Goal: Task Accomplishment & Management: Use online tool/utility

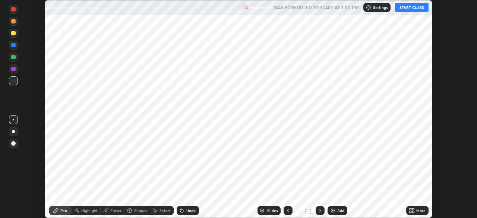
scroll to position [218, 477]
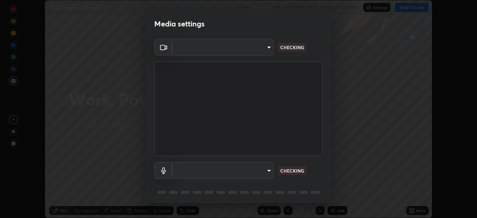
type input "e5f32b9a37d83756d2696e8423a1893a7de7eefef83412cf73fe4da3c4688103"
click at [259, 168] on body "Erase all Work, Power and Energy - 2 Recording WAS SCHEDULED TO START AT 3:00 P…" at bounding box center [238, 109] width 477 height 218
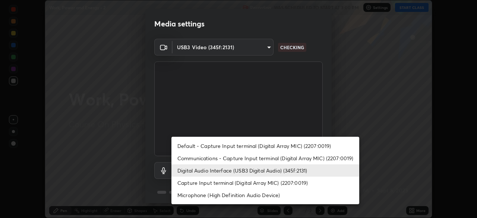
click at [237, 182] on li "Capture Input terminal (Digital Array MIC) (2207:0019)" at bounding box center [265, 183] width 188 height 12
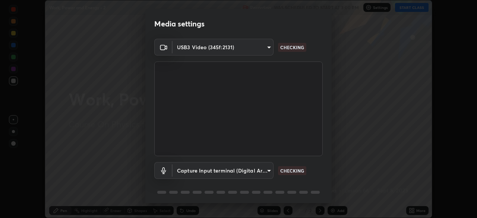
click at [257, 173] on body "Erase all Work, Power and Energy - 2 Recording WAS SCHEDULED TO START AT 3:00 P…" at bounding box center [238, 109] width 477 height 218
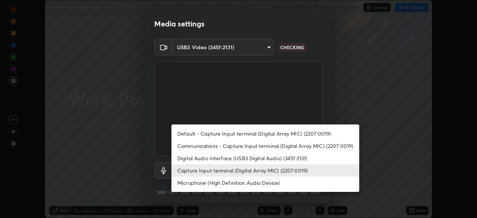
click at [230, 158] on li "Digital Audio Interface (USB3 Digital Audio) (345f:2131)" at bounding box center [265, 158] width 188 height 12
type input "ae0975cef7388746c2778fd6dc2b00d9a595315052e87b14b0d2850c1354851c"
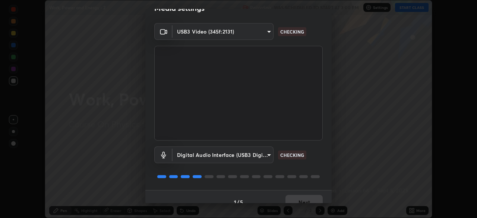
scroll to position [26, 0]
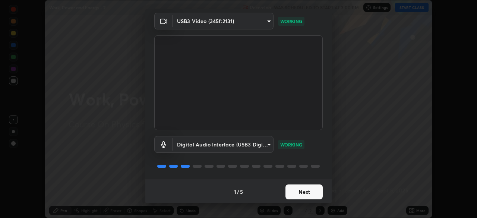
click at [303, 189] on button "Next" at bounding box center [304, 192] width 37 height 15
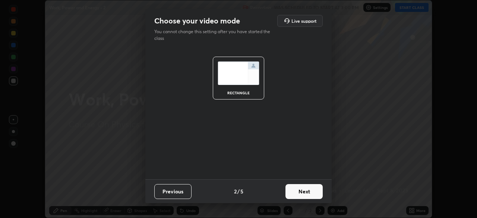
scroll to position [0, 0]
click at [309, 190] on button "Next" at bounding box center [304, 191] width 37 height 15
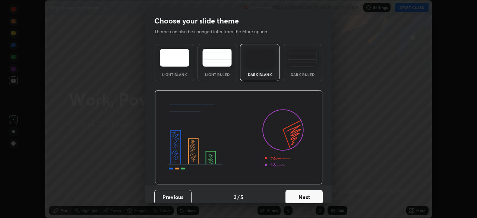
click at [314, 192] on button "Next" at bounding box center [304, 197] width 37 height 15
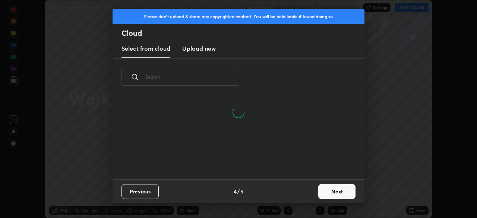
click at [334, 191] on button "Next" at bounding box center [336, 191] width 37 height 15
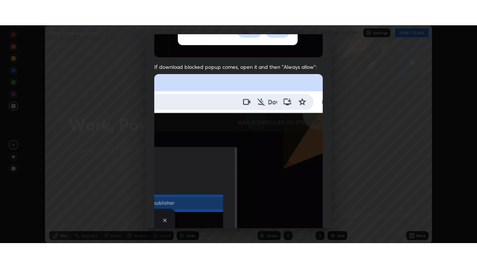
scroll to position [178, 0]
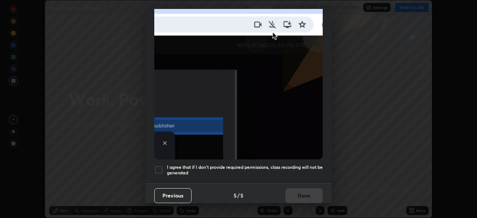
click at [302, 164] on h5 "I agree that if I don't provide required permissions, class recording will not …" at bounding box center [245, 170] width 156 height 12
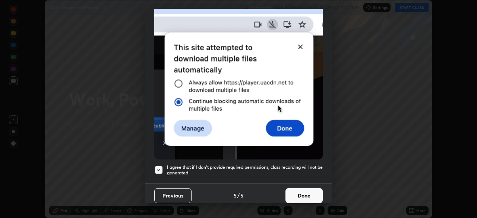
click at [309, 192] on button "Done" at bounding box center [304, 195] width 37 height 15
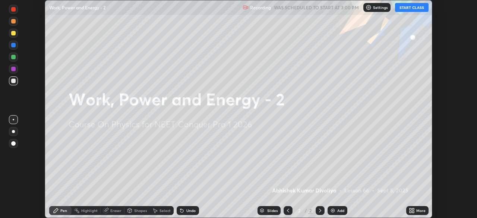
click at [414, 9] on button "START CLASS" at bounding box center [412, 7] width 34 height 9
click at [411, 209] on icon at bounding box center [411, 209] width 2 height 2
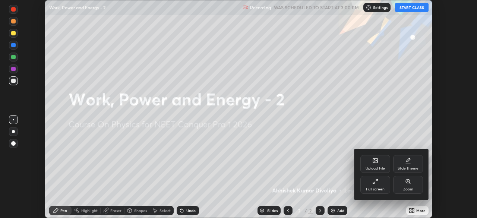
click at [379, 186] on div "Full screen" at bounding box center [375, 185] width 30 height 18
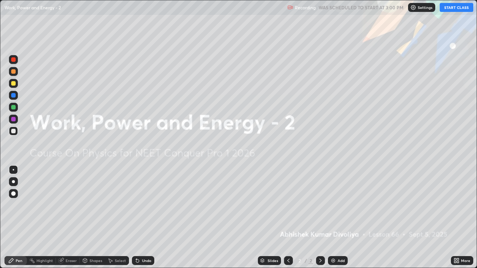
scroll to position [268, 477]
click at [330, 218] on img at bounding box center [333, 261] width 6 height 6
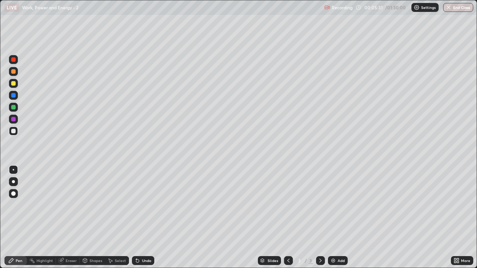
click at [15, 84] on div at bounding box center [13, 83] width 4 height 4
click at [15, 193] on div at bounding box center [13, 194] width 4 height 4
click at [95, 218] on div "Shapes" at bounding box center [92, 260] width 25 height 9
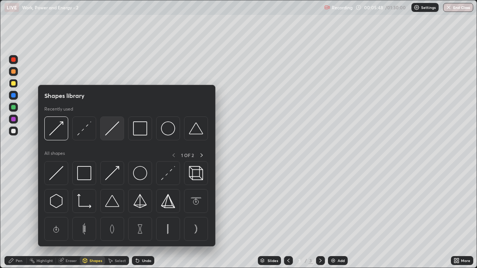
click at [112, 136] on div at bounding box center [112, 129] width 24 height 24
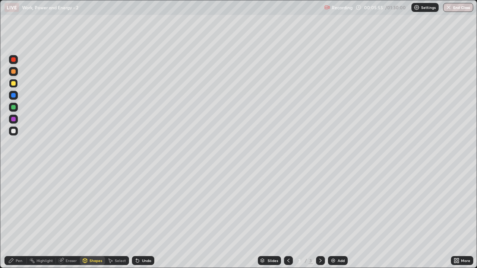
click at [19, 218] on div "Pen" at bounding box center [19, 261] width 7 height 4
click at [12, 131] on div at bounding box center [13, 131] width 4 height 4
click at [92, 218] on div "Shapes" at bounding box center [95, 261] width 13 height 4
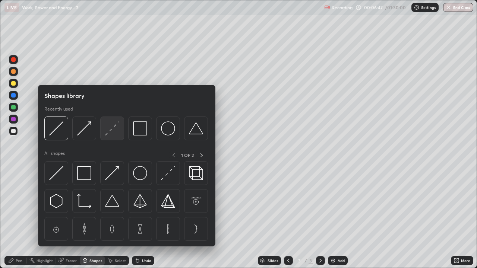
click at [118, 130] on img at bounding box center [112, 129] width 14 height 14
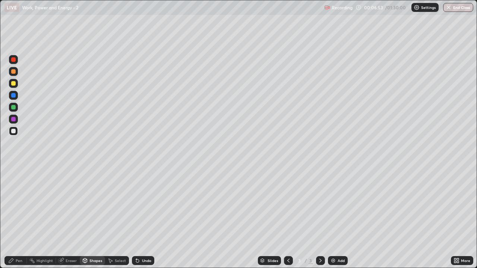
click at [13, 107] on div at bounding box center [13, 107] width 4 height 4
click at [92, 218] on div "Shapes" at bounding box center [95, 261] width 13 height 4
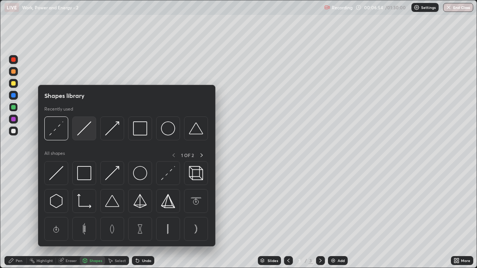
click at [86, 131] on img at bounding box center [84, 129] width 14 height 14
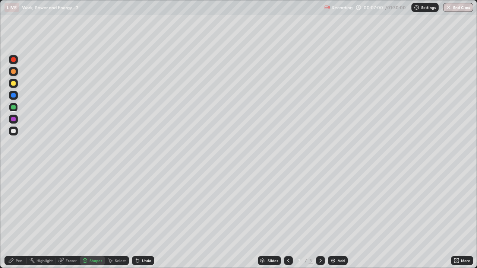
click at [20, 218] on div "Pen" at bounding box center [19, 261] width 7 height 4
click at [15, 85] on div at bounding box center [13, 83] width 4 height 4
click at [92, 218] on div "Shapes" at bounding box center [95, 261] width 13 height 4
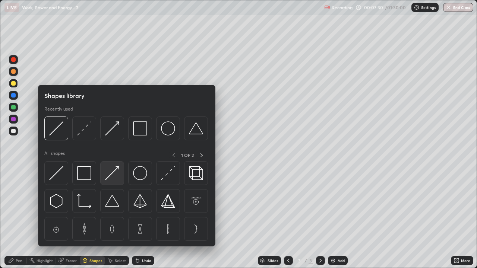
click at [113, 175] on img at bounding box center [112, 173] width 14 height 14
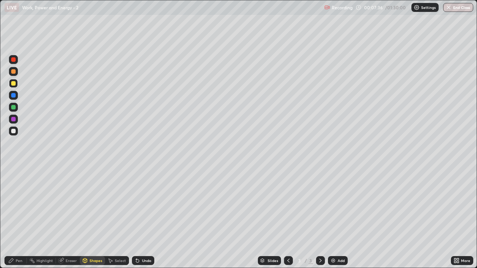
click at [19, 218] on div "Pen" at bounding box center [19, 261] width 7 height 4
click at [92, 218] on div "Shapes" at bounding box center [95, 261] width 13 height 4
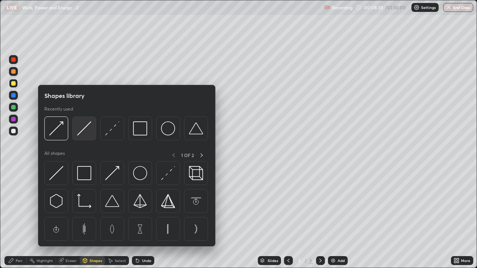
click at [87, 133] on img at bounding box center [84, 129] width 14 height 14
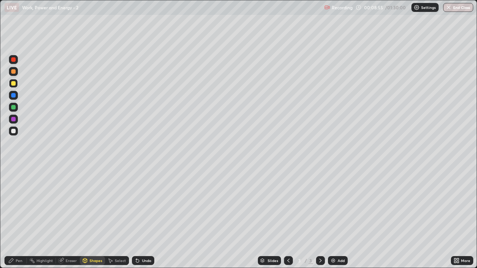
click at [136, 218] on icon at bounding box center [137, 261] width 3 height 3
click at [20, 218] on div "Pen" at bounding box center [19, 261] width 7 height 4
click at [95, 218] on div "Shapes" at bounding box center [92, 260] width 25 height 9
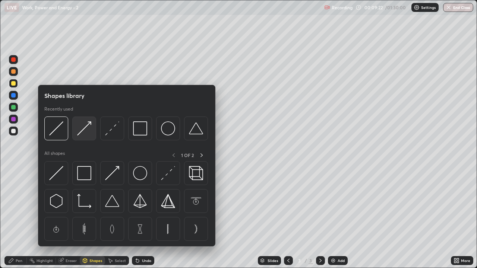
click at [81, 133] on img at bounding box center [84, 129] width 14 height 14
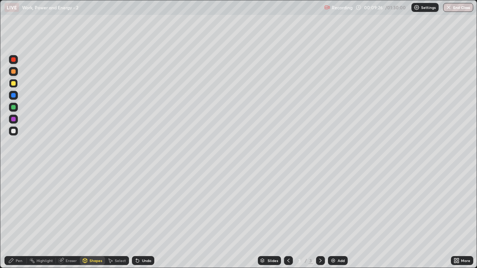
click at [19, 218] on div "Pen" at bounding box center [19, 261] width 7 height 4
click at [13, 130] on div at bounding box center [13, 131] width 4 height 4
click at [334, 218] on img at bounding box center [333, 261] width 6 height 6
click at [96, 218] on div "Shapes" at bounding box center [95, 261] width 13 height 4
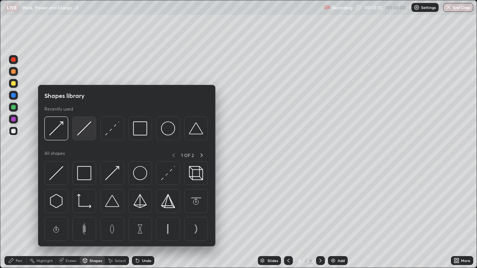
click at [84, 132] on img at bounding box center [84, 129] width 14 height 14
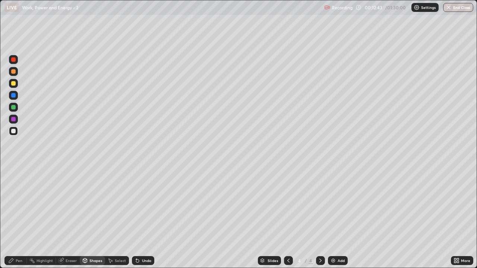
click at [19, 218] on div "Pen" at bounding box center [19, 261] width 7 height 4
click at [14, 84] on div at bounding box center [13, 83] width 4 height 4
click at [95, 218] on div "Shapes" at bounding box center [92, 260] width 25 height 9
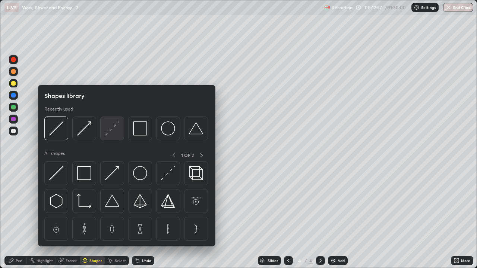
click at [108, 133] on img at bounding box center [112, 129] width 14 height 14
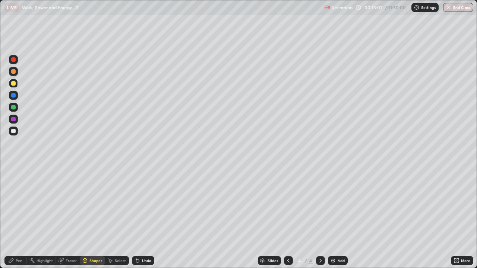
click at [94, 218] on div "Shapes" at bounding box center [92, 260] width 25 height 9
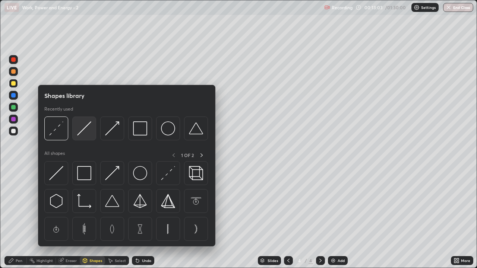
click at [84, 133] on img at bounding box center [84, 129] width 14 height 14
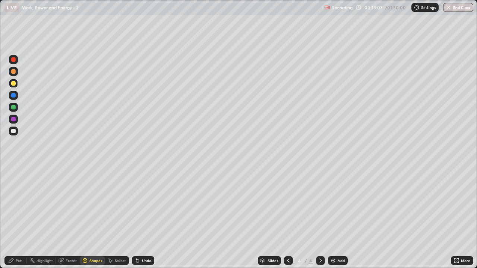
click at [13, 120] on div at bounding box center [13, 119] width 4 height 4
click at [95, 218] on div "Shapes" at bounding box center [95, 261] width 13 height 4
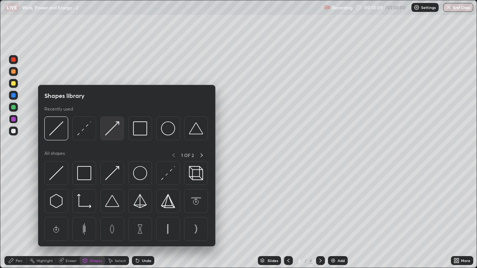
click at [115, 134] on img at bounding box center [112, 129] width 14 height 14
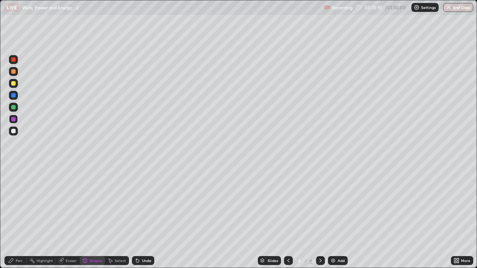
click at [14, 111] on div at bounding box center [13, 107] width 9 height 9
click at [21, 218] on div "Pen" at bounding box center [19, 261] width 7 height 4
click at [91, 218] on div "Shapes" at bounding box center [92, 260] width 25 height 9
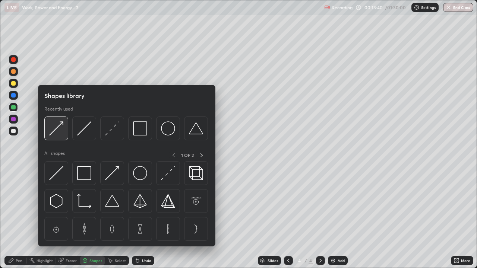
click at [59, 138] on div at bounding box center [56, 129] width 24 height 24
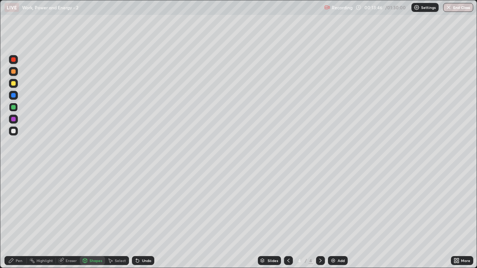
click at [20, 218] on div "Pen" at bounding box center [19, 261] width 7 height 4
click at [13, 83] on div at bounding box center [13, 83] width 4 height 4
click at [92, 218] on div "Shapes" at bounding box center [95, 261] width 13 height 4
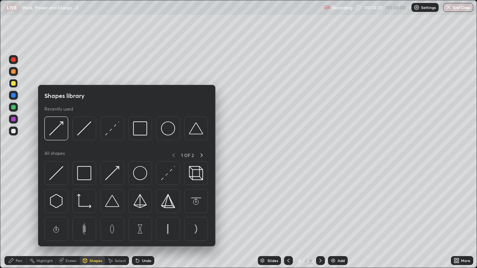
click at [60, 133] on img at bounding box center [56, 129] width 14 height 14
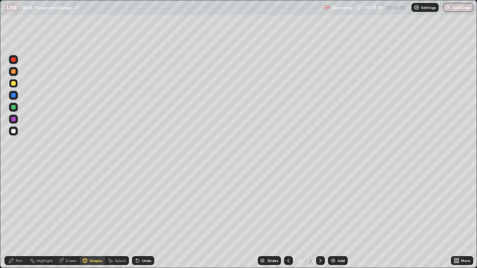
click at [145, 218] on div "Undo" at bounding box center [146, 261] width 9 height 4
click at [95, 218] on div "Shapes" at bounding box center [95, 261] width 13 height 4
click at [147, 218] on div "Undo" at bounding box center [146, 261] width 9 height 4
click at [97, 218] on div "Shapes" at bounding box center [95, 261] width 13 height 4
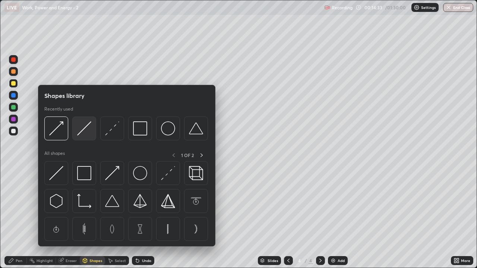
click at [86, 136] on div at bounding box center [84, 129] width 24 height 24
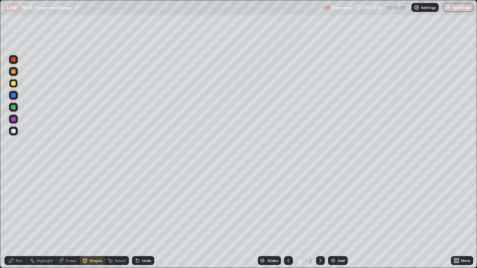
click at [21, 218] on div "Pen" at bounding box center [19, 261] width 7 height 4
click at [13, 133] on div at bounding box center [13, 131] width 4 height 4
click at [95, 218] on div "Shapes" at bounding box center [95, 261] width 13 height 4
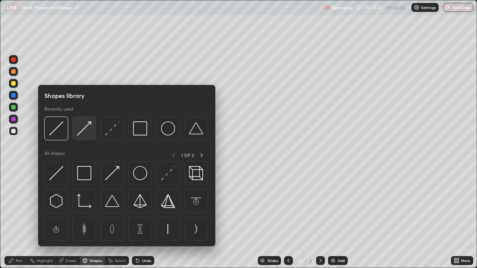
click at [84, 135] on img at bounding box center [84, 129] width 14 height 14
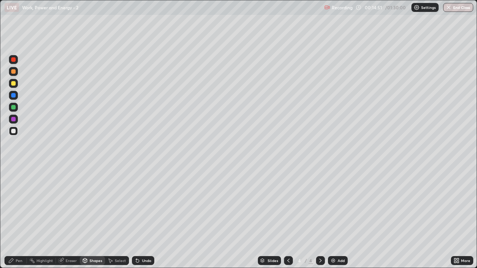
click at [21, 218] on div "Pen" at bounding box center [19, 261] width 7 height 4
click at [13, 84] on div at bounding box center [13, 83] width 4 height 4
click at [334, 218] on img at bounding box center [333, 261] width 6 height 6
click at [95, 218] on div "Shapes" at bounding box center [95, 261] width 13 height 4
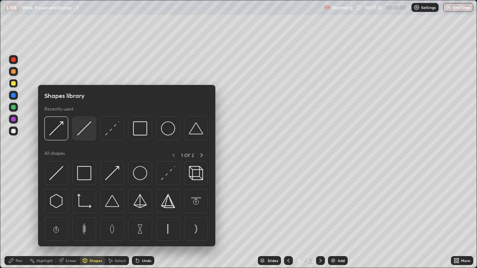
click at [89, 133] on img at bounding box center [84, 129] width 14 height 14
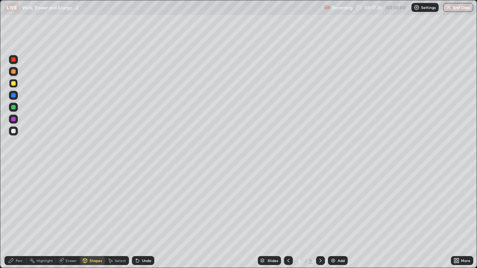
click at [15, 109] on div at bounding box center [13, 107] width 9 height 9
click at [94, 218] on div "Shapes" at bounding box center [95, 261] width 13 height 4
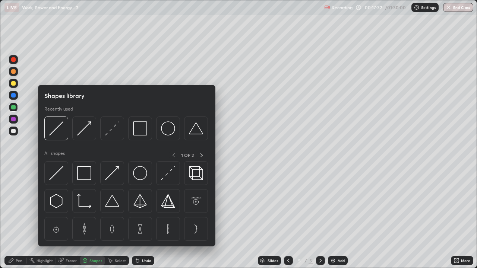
click at [113, 133] on img at bounding box center [112, 129] width 14 height 14
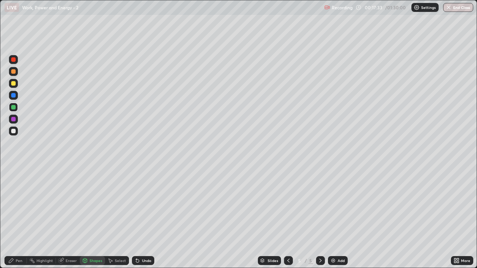
click at [12, 132] on div at bounding box center [13, 131] width 4 height 4
click at [20, 218] on div "Pen" at bounding box center [19, 261] width 7 height 4
click at [15, 72] on div at bounding box center [13, 71] width 4 height 4
click at [89, 218] on div "Shapes" at bounding box center [95, 261] width 13 height 4
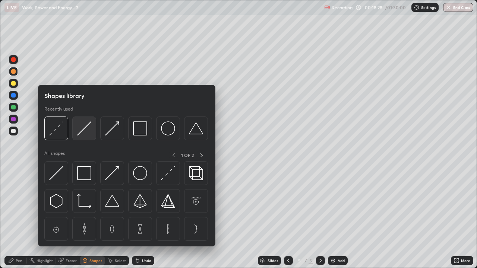
click at [81, 133] on img at bounding box center [84, 129] width 14 height 14
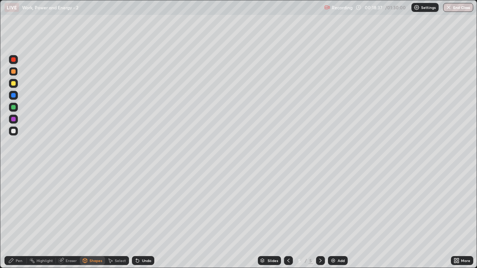
click at [22, 218] on div "Pen" at bounding box center [15, 260] width 22 height 9
click at [94, 218] on div "Shapes" at bounding box center [95, 261] width 13 height 4
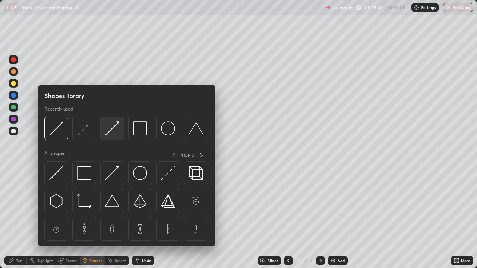
click at [113, 133] on img at bounding box center [112, 129] width 14 height 14
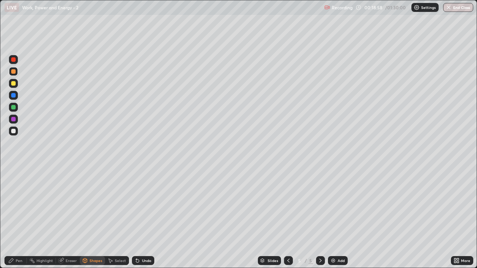
click at [12, 133] on div at bounding box center [13, 131] width 4 height 4
click at [145, 218] on div "Undo" at bounding box center [146, 261] width 9 height 4
click at [22, 218] on div "Pen" at bounding box center [15, 260] width 22 height 9
click at [336, 218] on div "Add" at bounding box center [338, 260] width 20 height 9
click at [98, 218] on div "Shapes" at bounding box center [95, 261] width 13 height 4
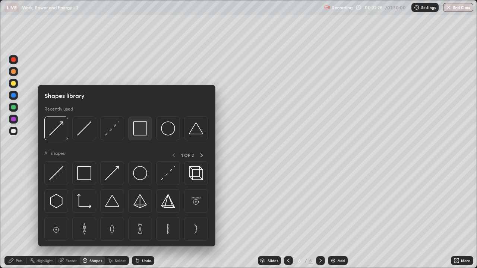
click at [138, 128] on img at bounding box center [140, 129] width 14 height 14
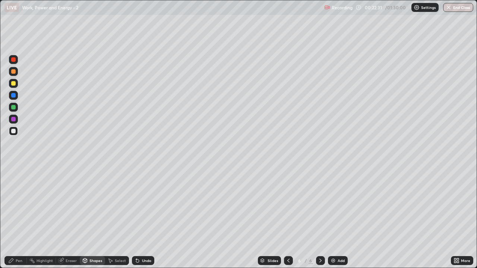
click at [145, 218] on div "Undo" at bounding box center [143, 260] width 22 height 9
click at [13, 105] on div at bounding box center [13, 107] width 4 height 4
click at [95, 218] on div "Shapes" at bounding box center [95, 261] width 13 height 4
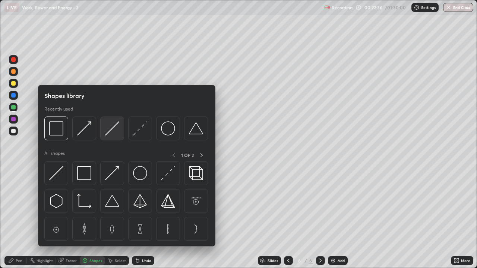
click at [108, 132] on img at bounding box center [112, 129] width 14 height 14
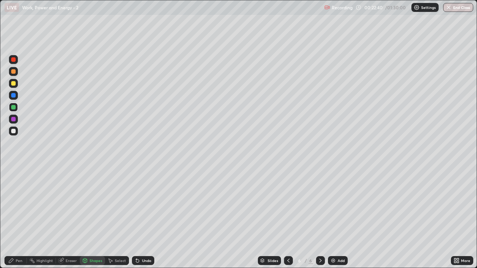
click at [16, 218] on div "Pen" at bounding box center [19, 261] width 7 height 4
click at [14, 84] on div at bounding box center [13, 83] width 4 height 4
click at [92, 218] on div "Shapes" at bounding box center [95, 261] width 13 height 4
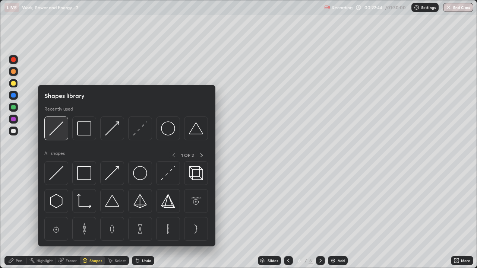
click at [57, 135] on img at bounding box center [56, 129] width 14 height 14
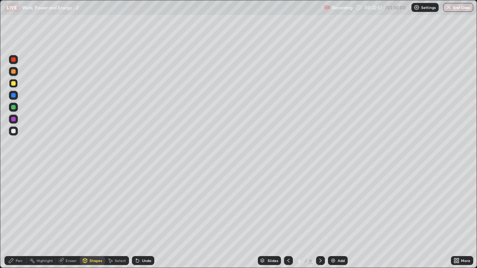
click at [21, 218] on div "Pen" at bounding box center [19, 261] width 7 height 4
click at [92, 218] on div "Shapes" at bounding box center [95, 261] width 13 height 4
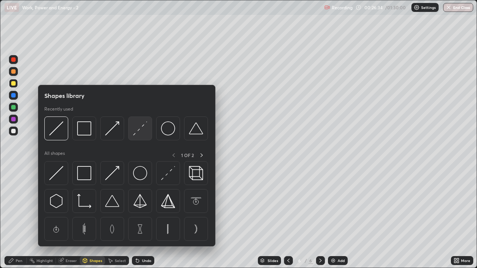
click at [139, 134] on img at bounding box center [140, 129] width 14 height 14
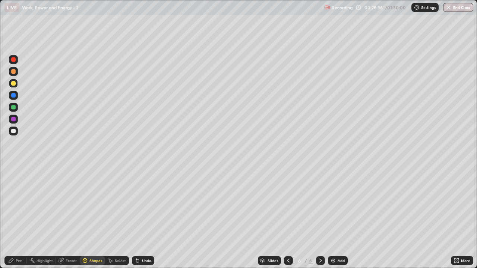
click at [14, 107] on div at bounding box center [13, 107] width 4 height 4
click at [15, 73] on div at bounding box center [13, 71] width 4 height 4
click at [93, 218] on div "Shapes" at bounding box center [95, 261] width 13 height 4
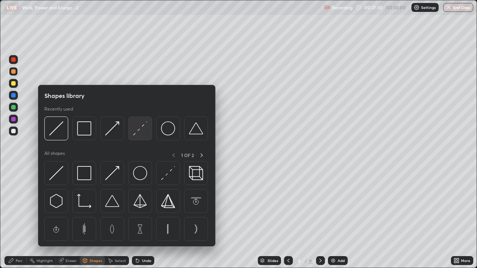
click at [137, 135] on img at bounding box center [140, 129] width 14 height 14
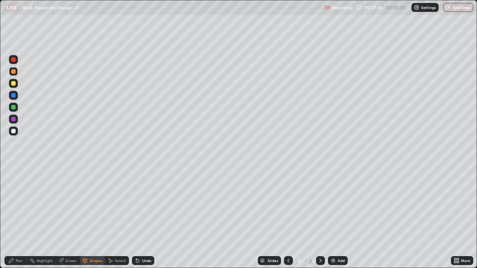
click at [93, 218] on div "Shapes" at bounding box center [95, 261] width 13 height 4
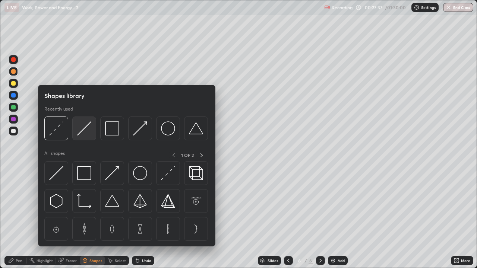
click at [81, 133] on img at bounding box center [84, 129] width 14 height 14
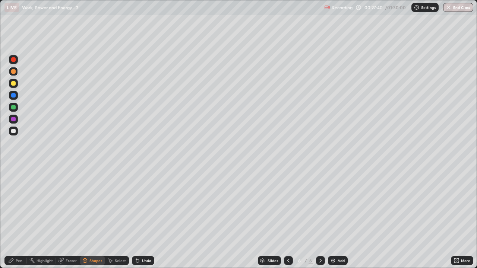
click at [20, 218] on div "Pen" at bounding box center [15, 260] width 22 height 9
click at [13, 109] on div at bounding box center [13, 107] width 4 height 4
click at [92, 218] on div "Shapes" at bounding box center [95, 261] width 13 height 4
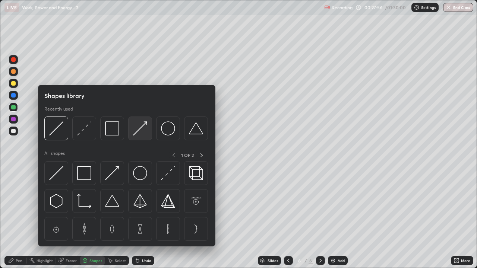
click at [135, 134] on img at bounding box center [140, 129] width 14 height 14
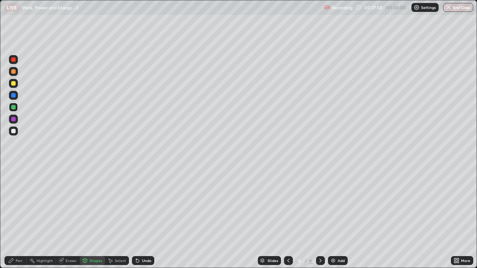
click at [20, 218] on div "Pen" at bounding box center [19, 261] width 7 height 4
click at [14, 73] on div at bounding box center [13, 71] width 4 height 4
click at [94, 218] on div "Shapes" at bounding box center [95, 261] width 13 height 4
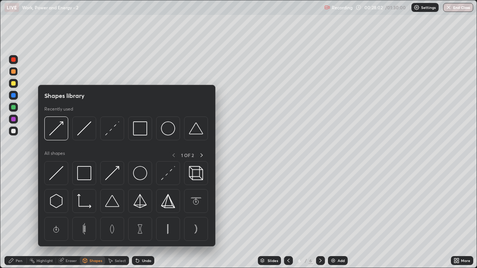
click at [58, 135] on img at bounding box center [56, 129] width 14 height 14
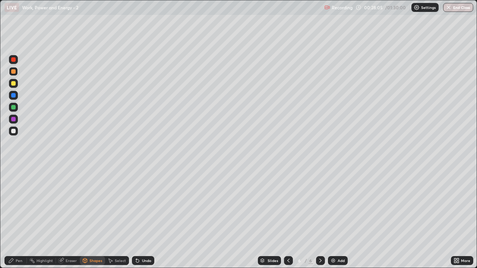
click at [18, 218] on div "Pen" at bounding box center [19, 261] width 7 height 4
click at [13, 120] on div at bounding box center [13, 119] width 4 height 4
click at [94, 218] on div "Shapes" at bounding box center [95, 261] width 13 height 4
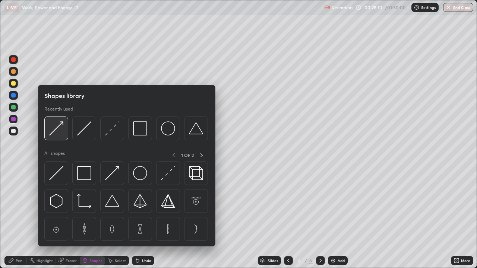
click at [54, 137] on div at bounding box center [56, 129] width 24 height 24
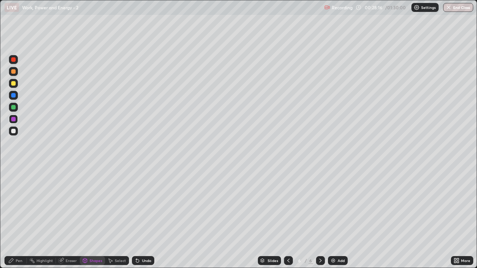
click at [18, 218] on div "Pen" at bounding box center [19, 261] width 7 height 4
click at [148, 218] on div "Undo" at bounding box center [143, 260] width 22 height 9
click at [147, 218] on div "Undo" at bounding box center [143, 260] width 22 height 9
click at [150, 218] on div "Undo" at bounding box center [143, 260] width 22 height 9
click at [13, 133] on div at bounding box center [13, 131] width 4 height 4
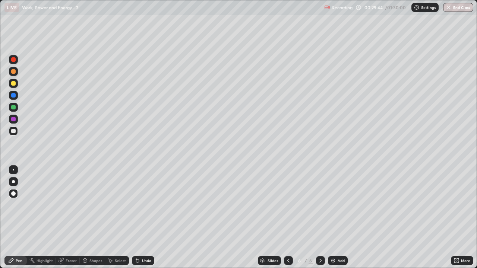
click at [95, 218] on div "Shapes" at bounding box center [95, 261] width 13 height 4
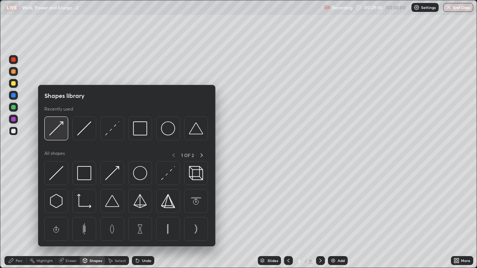
click at [61, 133] on img at bounding box center [56, 129] width 14 height 14
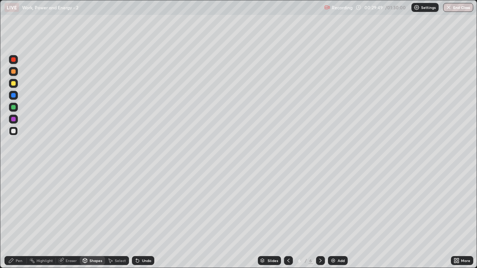
click at [20, 218] on div "Pen" at bounding box center [15, 260] width 22 height 9
click at [73, 218] on div "Eraser" at bounding box center [71, 261] width 11 height 4
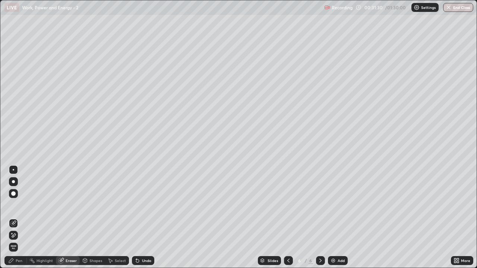
click at [100, 218] on div "Shapes" at bounding box center [95, 261] width 13 height 4
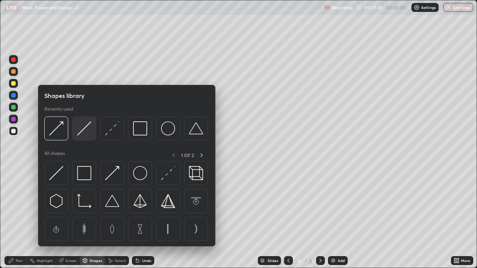
click at [80, 134] on img at bounding box center [84, 129] width 14 height 14
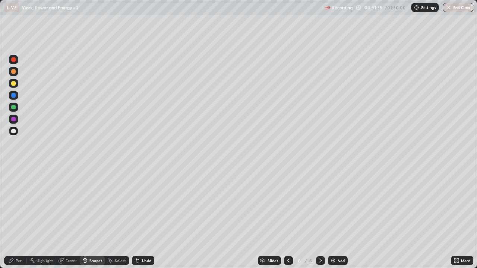
click at [17, 218] on div "Pen" at bounding box center [19, 261] width 7 height 4
click at [16, 108] on div at bounding box center [13, 107] width 9 height 9
click at [14, 131] on div at bounding box center [13, 131] width 4 height 4
click at [332, 218] on img at bounding box center [333, 261] width 6 height 6
click at [12, 85] on div at bounding box center [13, 83] width 4 height 4
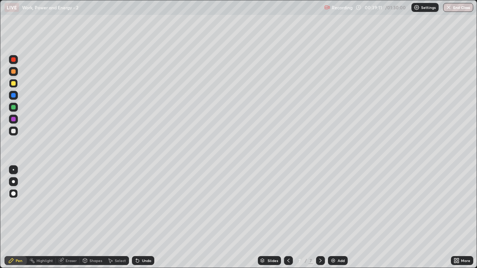
click at [13, 132] on div at bounding box center [13, 131] width 4 height 4
click at [12, 107] on div at bounding box center [13, 107] width 4 height 4
click at [13, 84] on div at bounding box center [13, 83] width 4 height 4
click at [13, 133] on div at bounding box center [13, 131] width 4 height 4
click at [335, 218] on img at bounding box center [333, 261] width 6 height 6
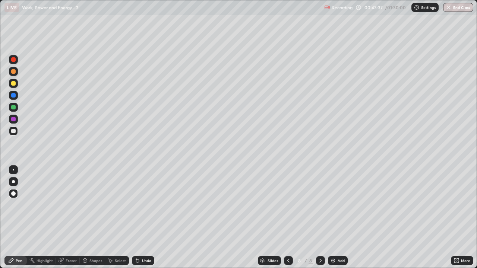
click at [13, 84] on div at bounding box center [13, 83] width 4 height 4
click at [13, 131] on div at bounding box center [13, 131] width 4 height 4
click at [13, 109] on div at bounding box center [13, 107] width 4 height 4
click at [13, 72] on div at bounding box center [13, 71] width 4 height 4
click at [14, 130] on div at bounding box center [13, 131] width 4 height 4
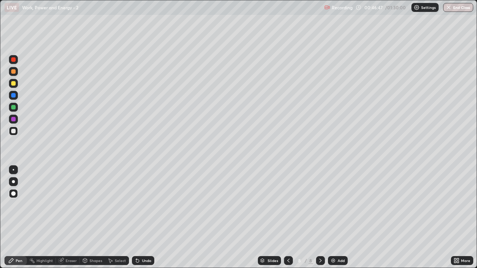
click at [14, 108] on div at bounding box center [13, 107] width 4 height 4
click at [333, 218] on img at bounding box center [333, 261] width 6 height 6
click at [13, 132] on div at bounding box center [13, 131] width 4 height 4
click at [13, 108] on div at bounding box center [13, 107] width 4 height 4
click at [288, 218] on icon at bounding box center [289, 261] width 6 height 6
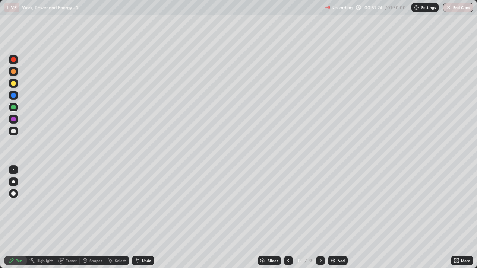
click at [320, 218] on icon at bounding box center [321, 261] width 6 height 6
click at [14, 133] on div at bounding box center [13, 131] width 4 height 4
click at [13, 83] on div at bounding box center [13, 83] width 4 height 4
click at [333, 218] on div "Add" at bounding box center [338, 260] width 20 height 9
click at [15, 107] on div at bounding box center [13, 107] width 4 height 4
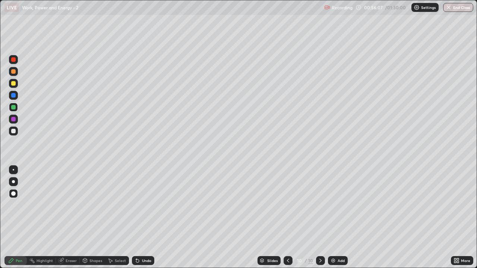
click at [12, 131] on div at bounding box center [13, 131] width 4 height 4
click at [144, 218] on div "Undo" at bounding box center [146, 261] width 9 height 4
click at [145, 218] on div "Undo" at bounding box center [146, 261] width 9 height 4
click at [13, 85] on div at bounding box center [13, 83] width 4 height 4
click at [14, 134] on div at bounding box center [13, 131] width 9 height 9
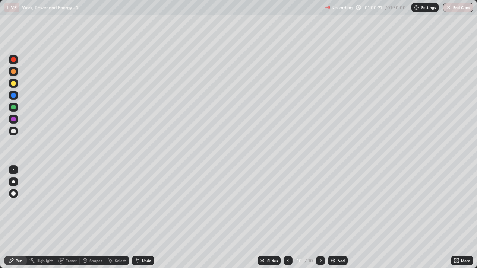
click at [336, 218] on div "Add" at bounding box center [338, 260] width 20 height 9
click at [13, 85] on div at bounding box center [13, 83] width 4 height 4
click at [287, 218] on icon at bounding box center [289, 261] width 6 height 6
click at [289, 218] on icon at bounding box center [288, 261] width 2 height 4
click at [320, 218] on icon at bounding box center [321, 261] width 6 height 6
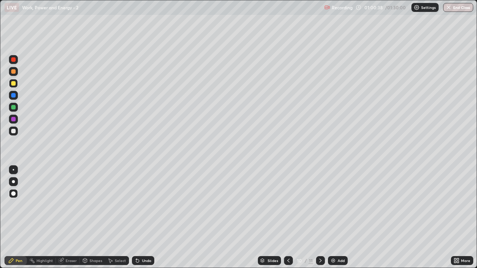
click at [284, 218] on div at bounding box center [288, 260] width 9 height 9
click at [288, 218] on icon at bounding box center [289, 261] width 6 height 6
click at [287, 218] on icon at bounding box center [289, 261] width 6 height 6
click at [320, 218] on icon at bounding box center [321, 261] width 6 height 6
click at [318, 218] on icon at bounding box center [321, 261] width 6 height 6
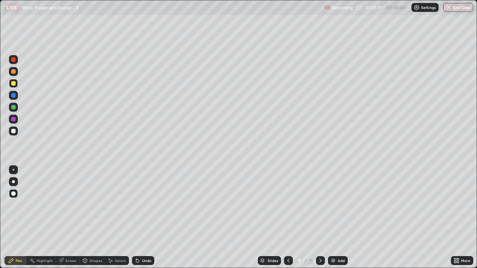
click at [320, 218] on icon at bounding box center [321, 261] width 6 height 6
click at [12, 73] on div at bounding box center [13, 71] width 4 height 4
click at [13, 108] on div at bounding box center [13, 107] width 4 height 4
click at [13, 131] on div at bounding box center [13, 131] width 4 height 4
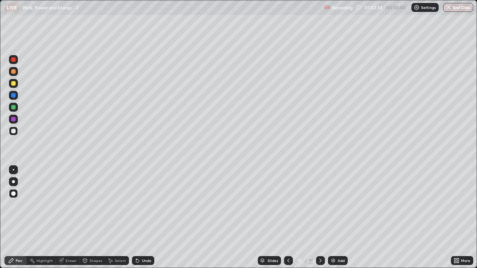
click at [69, 218] on div "Eraser" at bounding box center [71, 261] width 11 height 4
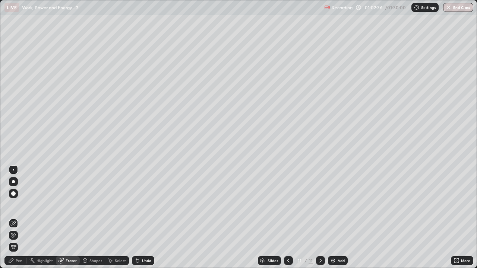
click at [16, 218] on div "Pen" at bounding box center [19, 261] width 7 height 4
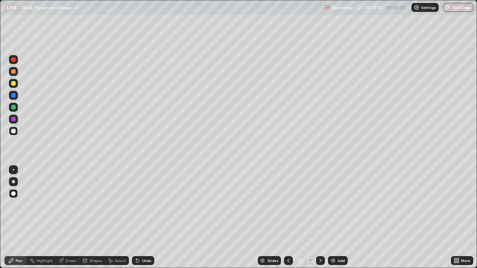
click at [11, 82] on div at bounding box center [13, 83] width 4 height 4
click at [12, 108] on div at bounding box center [13, 107] width 4 height 4
click at [141, 218] on div "Undo" at bounding box center [143, 260] width 22 height 9
click at [13, 120] on div at bounding box center [13, 119] width 4 height 4
click at [13, 130] on div at bounding box center [13, 131] width 4 height 4
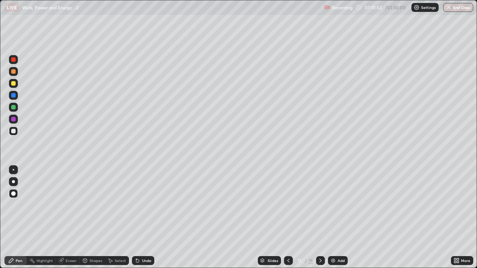
click at [335, 218] on div "Add" at bounding box center [338, 260] width 20 height 9
click at [17, 84] on div at bounding box center [13, 83] width 9 height 9
click at [142, 218] on div "Undo" at bounding box center [143, 260] width 22 height 9
click at [13, 133] on div at bounding box center [13, 131] width 4 height 4
click at [12, 108] on div at bounding box center [13, 107] width 4 height 4
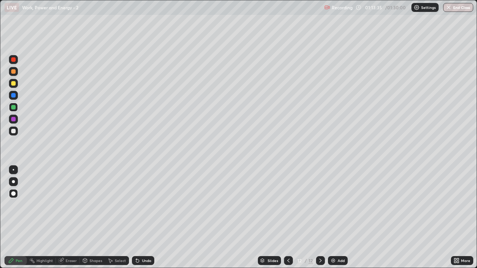
click at [13, 132] on div at bounding box center [13, 131] width 4 height 4
click at [337, 218] on div "Add" at bounding box center [338, 260] width 20 height 9
click at [13, 83] on div at bounding box center [13, 83] width 4 height 4
click at [13, 132] on div at bounding box center [13, 131] width 4 height 4
click at [13, 107] on div at bounding box center [13, 107] width 4 height 4
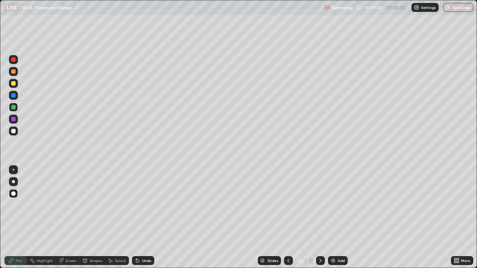
click at [13, 120] on div at bounding box center [13, 119] width 4 height 4
click at [10, 131] on div at bounding box center [13, 131] width 9 height 9
click at [334, 218] on img at bounding box center [333, 261] width 6 height 6
click at [13, 83] on div at bounding box center [13, 83] width 4 height 4
click at [14, 131] on div at bounding box center [13, 131] width 4 height 4
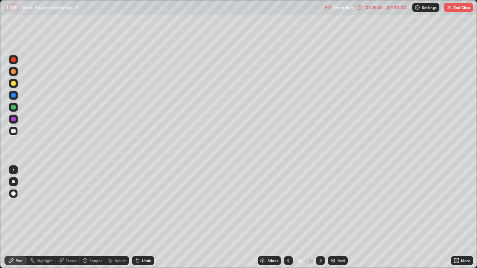
click at [453, 7] on button "End Class" at bounding box center [458, 7] width 29 height 9
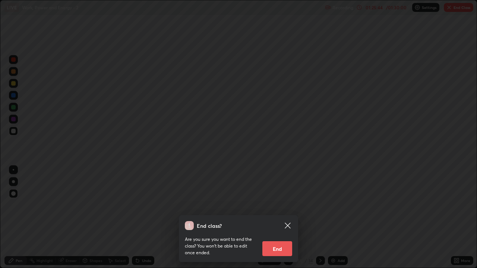
click at [282, 218] on button "End" at bounding box center [277, 249] width 30 height 15
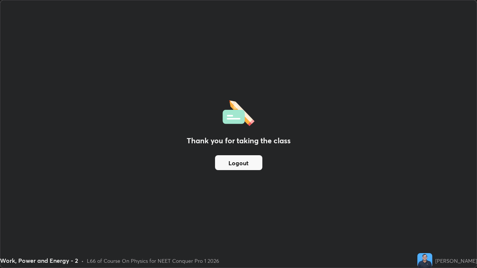
click at [243, 166] on button "Logout" at bounding box center [238, 162] width 47 height 15
